Goal: Task Accomplishment & Management: Use online tool/utility

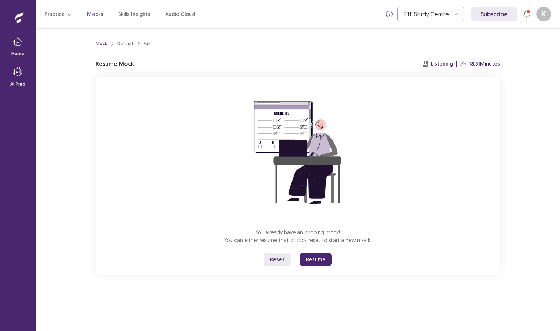
click at [315, 263] on button "Resume" at bounding box center [316, 259] width 32 height 13
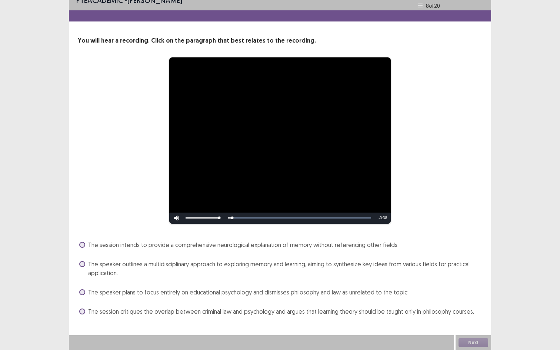
scroll to position [10, 0]
click at [214, 307] on span "The session critiques the overlap between criminal law and psychology and argue…" at bounding box center [281, 311] width 386 height 9
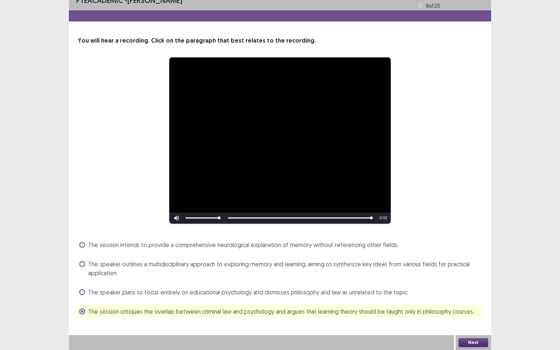
click at [466, 330] on button "Next" at bounding box center [474, 342] width 30 height 9
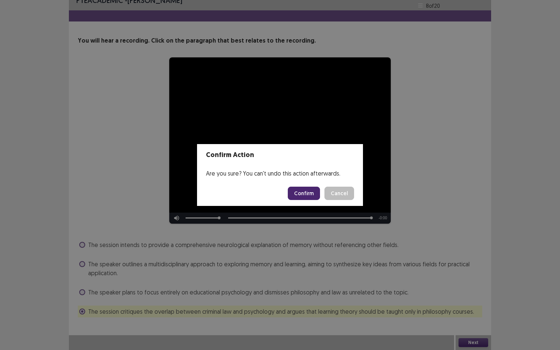
click at [309, 192] on button "Confirm" at bounding box center [304, 193] width 32 height 13
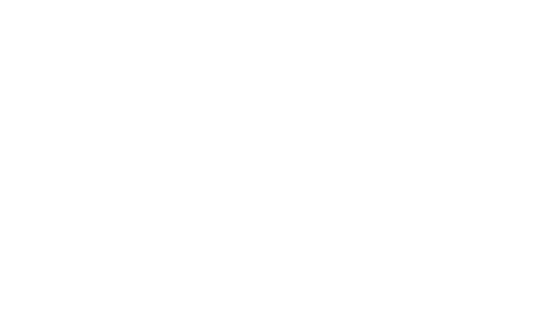
scroll to position [0, 0]
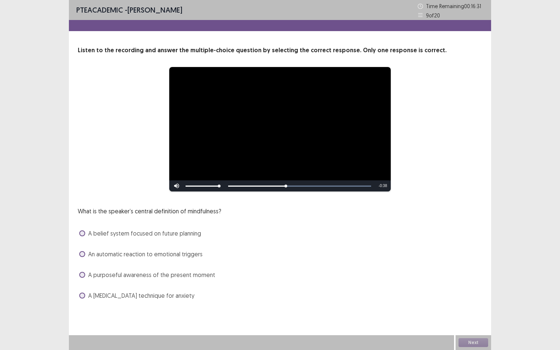
click at [155, 274] on span "A purposeful awareness of the present moment" at bounding box center [151, 274] width 127 height 9
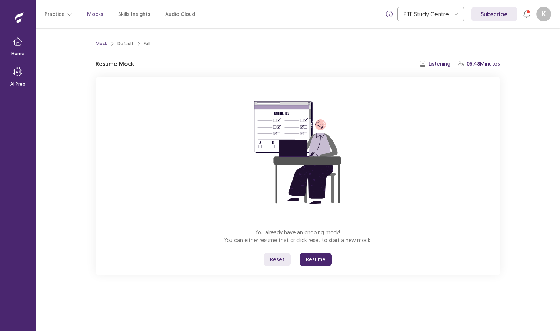
click at [317, 251] on div "You already have an ongoing mock! You can either resume that or click reset to …" at bounding box center [298, 176] width 404 height 198
click at [319, 258] on button "Resume" at bounding box center [316, 259] width 32 height 13
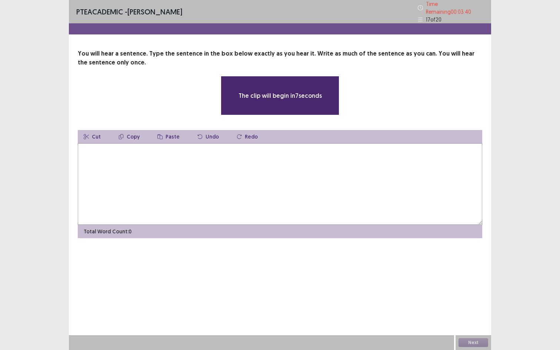
click at [269, 200] on textarea at bounding box center [280, 183] width 404 height 81
type textarea "*"
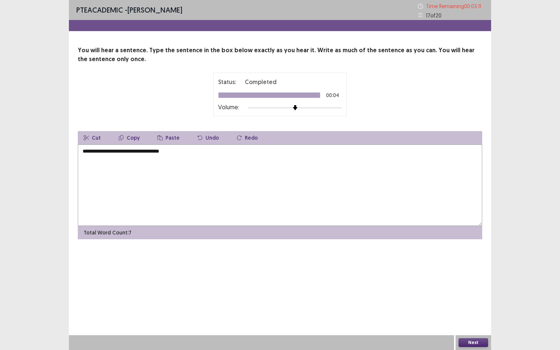
type textarea "**********"
click at [476, 330] on div "Next" at bounding box center [474, 342] width 36 height 15
click at [476, 330] on button "Next" at bounding box center [474, 342] width 30 height 9
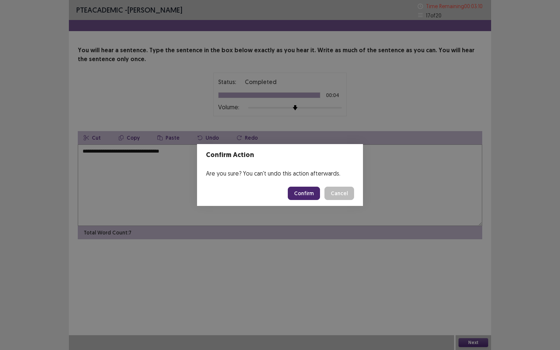
click at [296, 197] on button "Confirm" at bounding box center [304, 193] width 32 height 13
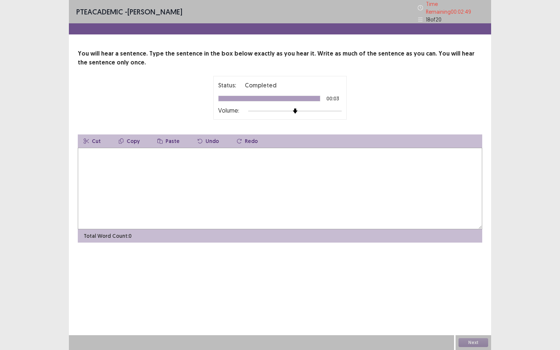
click at [296, 197] on textarea at bounding box center [280, 188] width 404 height 81
type textarea "*"
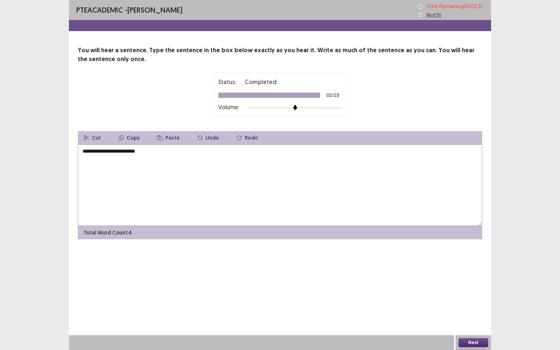
type textarea "**********"
click at [486, 330] on button "Next" at bounding box center [474, 342] width 30 height 9
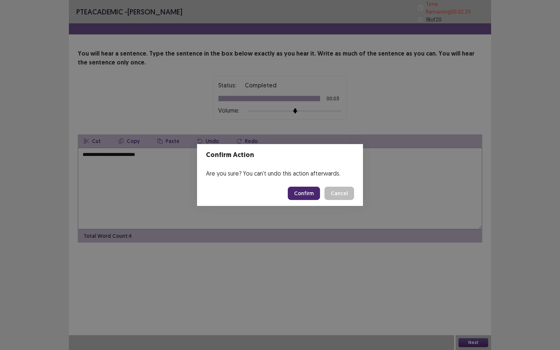
click at [303, 196] on button "Confirm" at bounding box center [304, 193] width 32 height 13
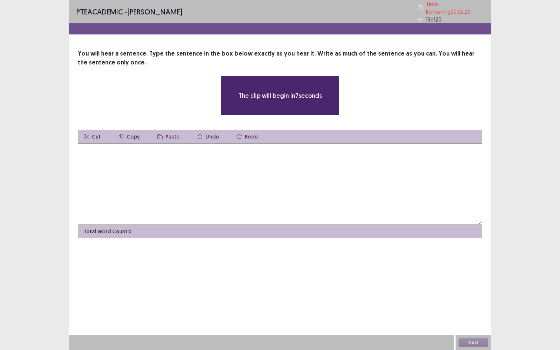
click at [303, 196] on textarea at bounding box center [280, 183] width 404 height 81
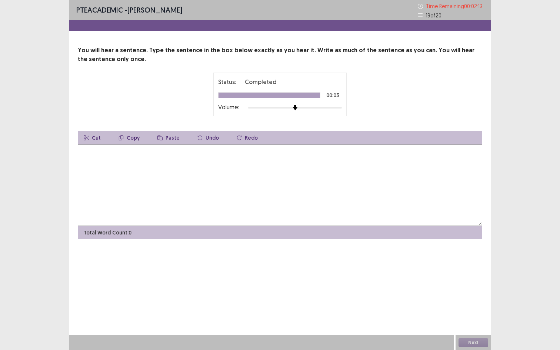
click at [303, 196] on textarea at bounding box center [280, 184] width 404 height 81
type textarea "**********"
click at [484, 330] on button "Next" at bounding box center [474, 342] width 30 height 9
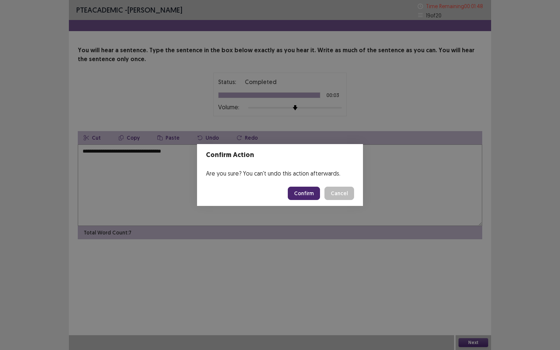
click at [331, 201] on footer "Confirm Cancel" at bounding box center [280, 193] width 166 height 25
click at [309, 197] on button "Confirm" at bounding box center [304, 193] width 32 height 13
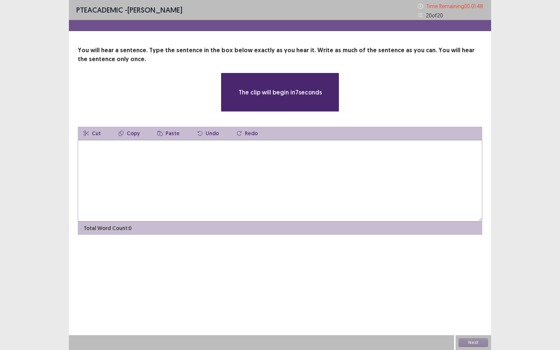
click at [294, 180] on textarea at bounding box center [280, 180] width 404 height 81
